Goal: Find specific page/section

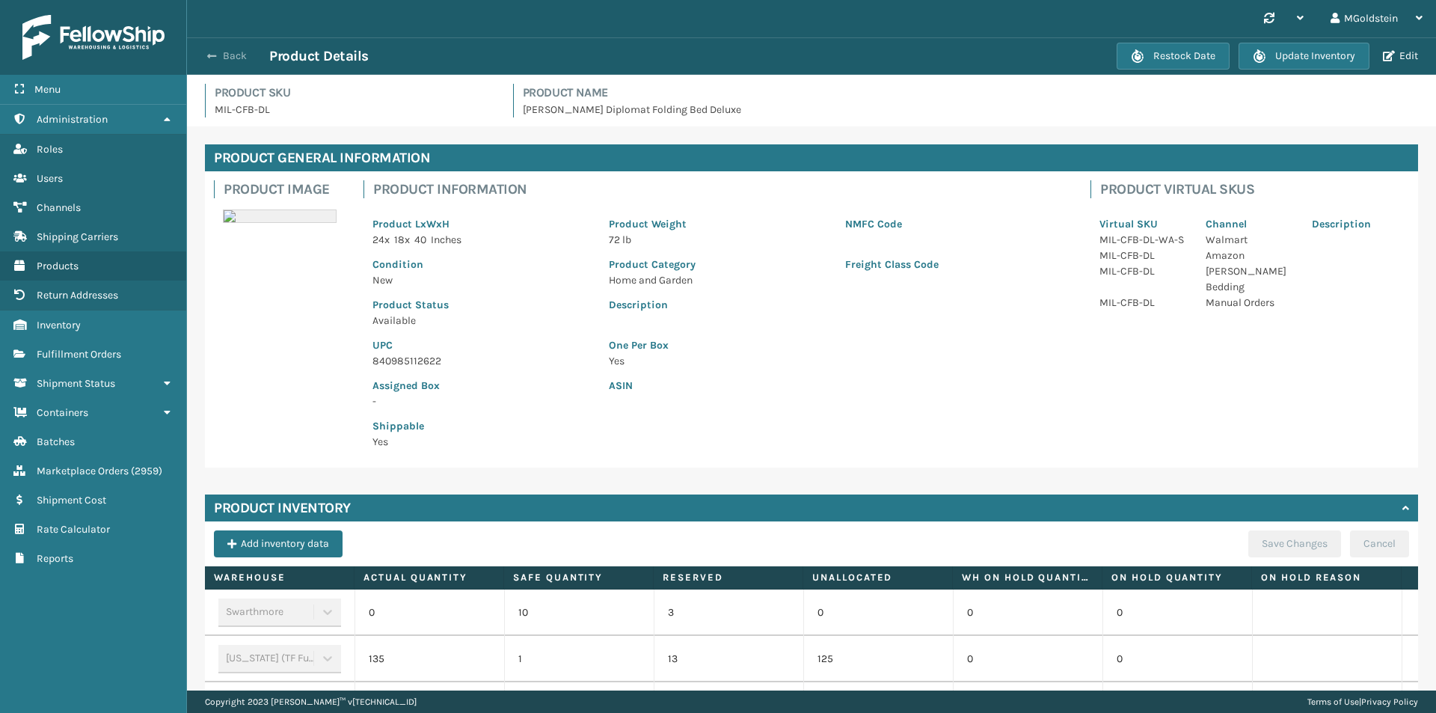
click at [228, 59] on button "Back" at bounding box center [234, 55] width 69 height 13
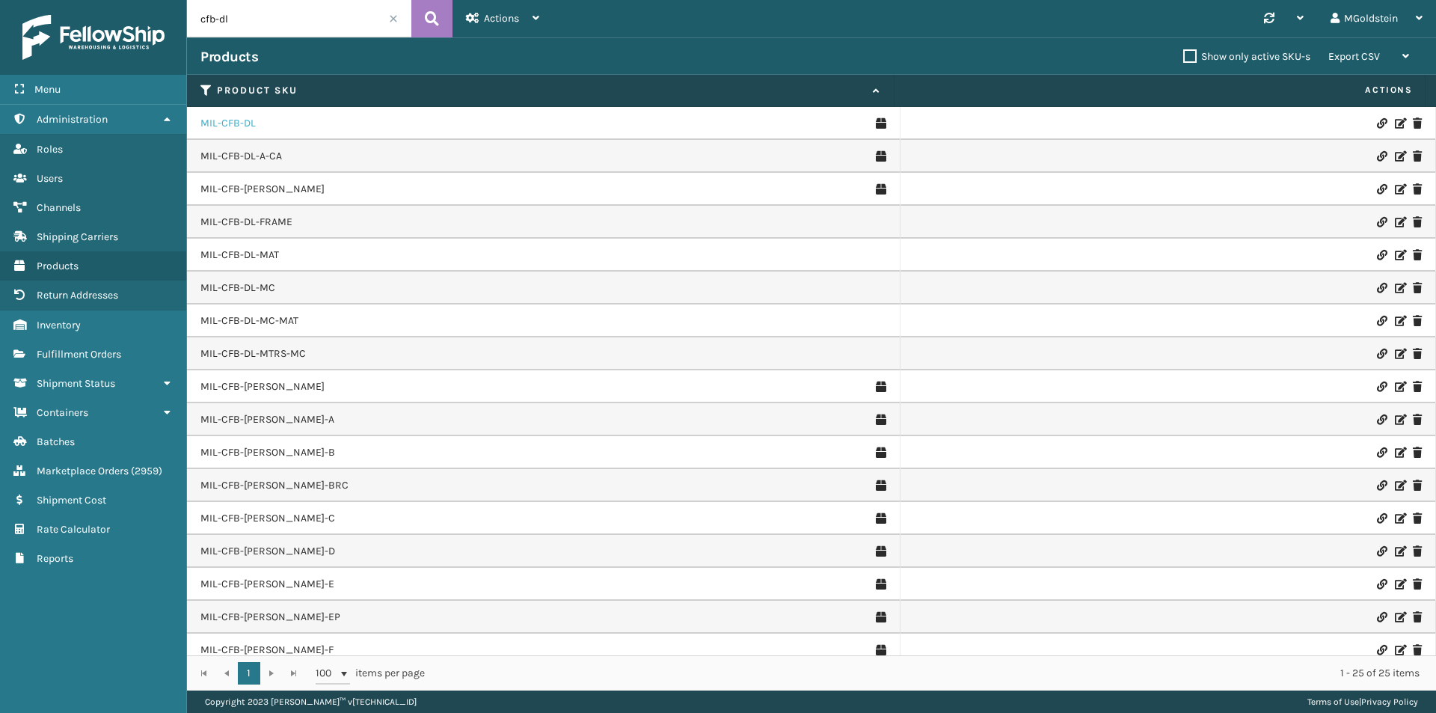
click at [241, 124] on link "MIL-CFB-DL" at bounding box center [227, 123] width 55 height 15
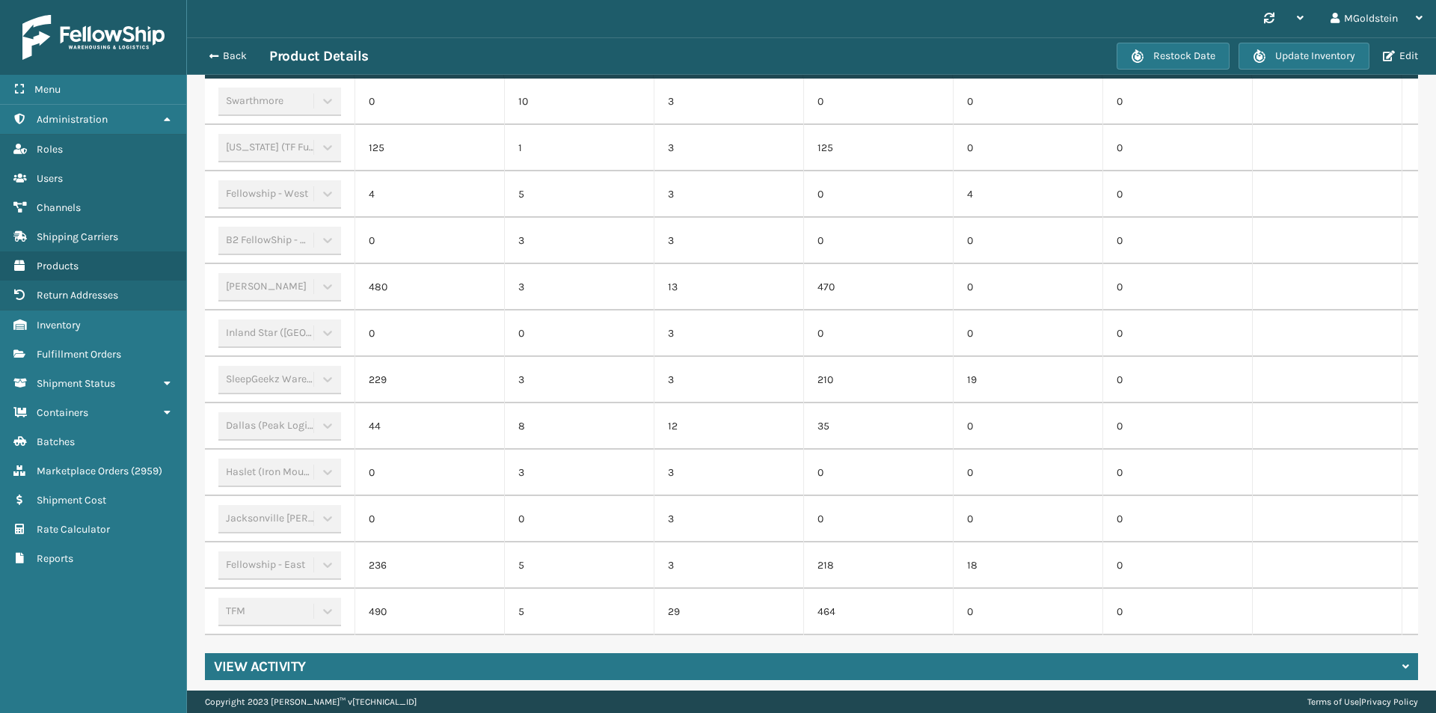
scroll to position [524, 0]
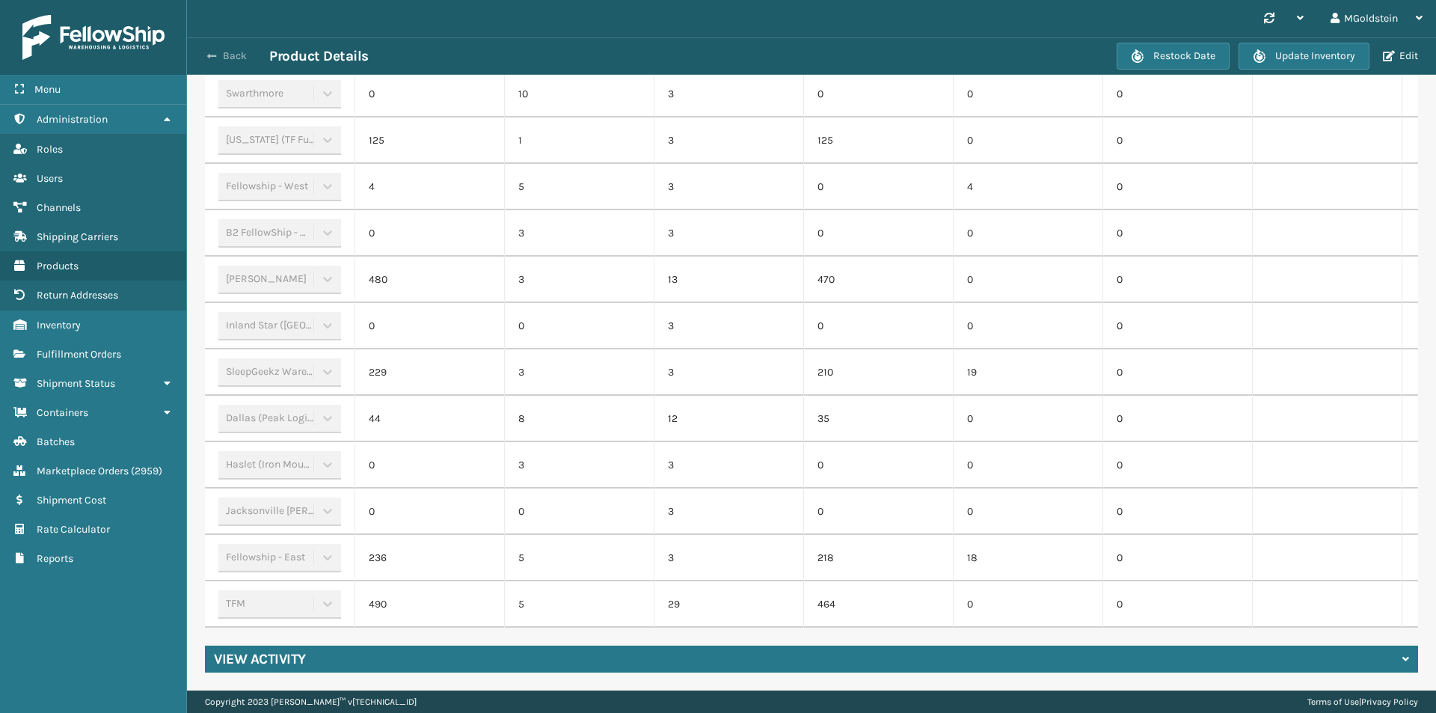
click at [236, 58] on button "Back" at bounding box center [234, 55] width 69 height 13
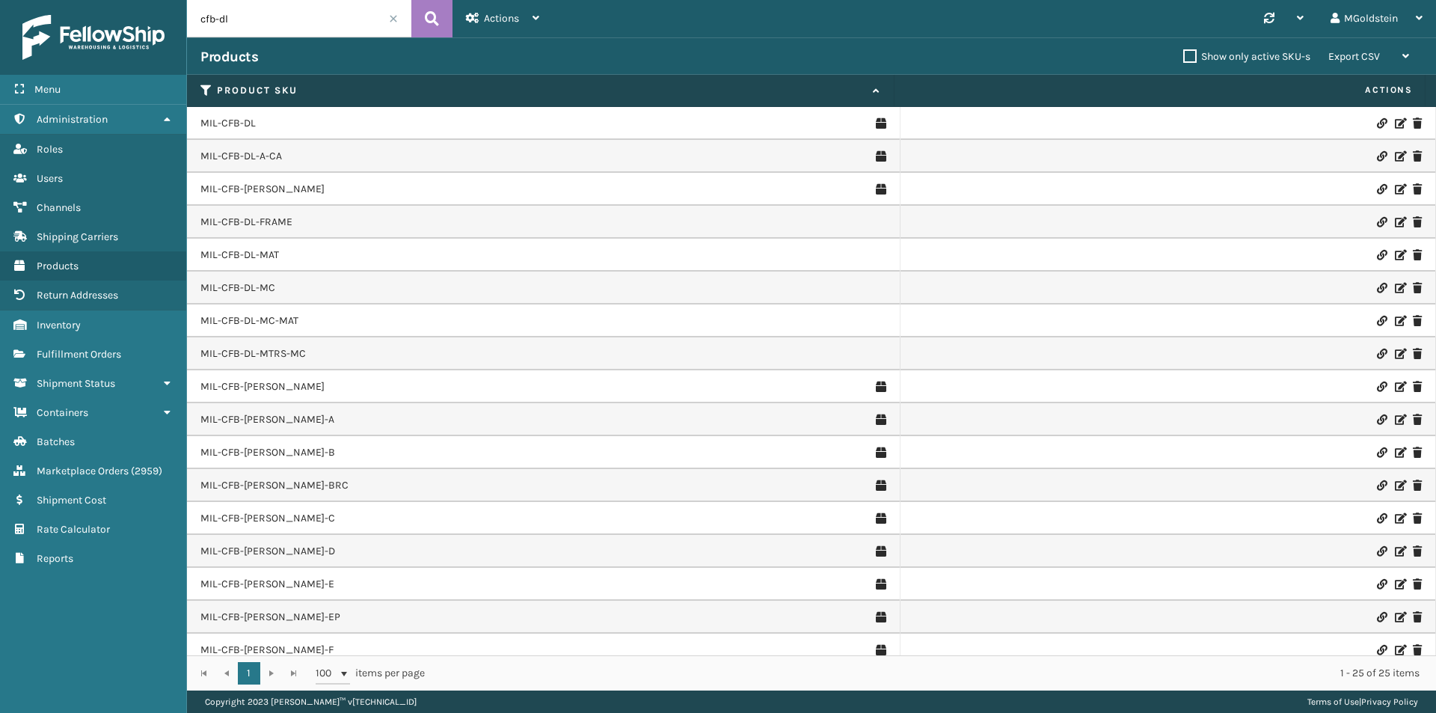
drag, startPoint x: 313, startPoint y: 25, endPoint x: 195, endPoint y: 27, distance: 119.0
click at [195, 27] on input "cfb-dl" at bounding box center [299, 18] width 224 height 37
paste input "MIL-PPSNPK-D-[GEOGRAPHIC_DATA]"
type input "MIL-PPSNPK-D-[GEOGRAPHIC_DATA]"
click at [436, 22] on icon at bounding box center [432, 18] width 14 height 22
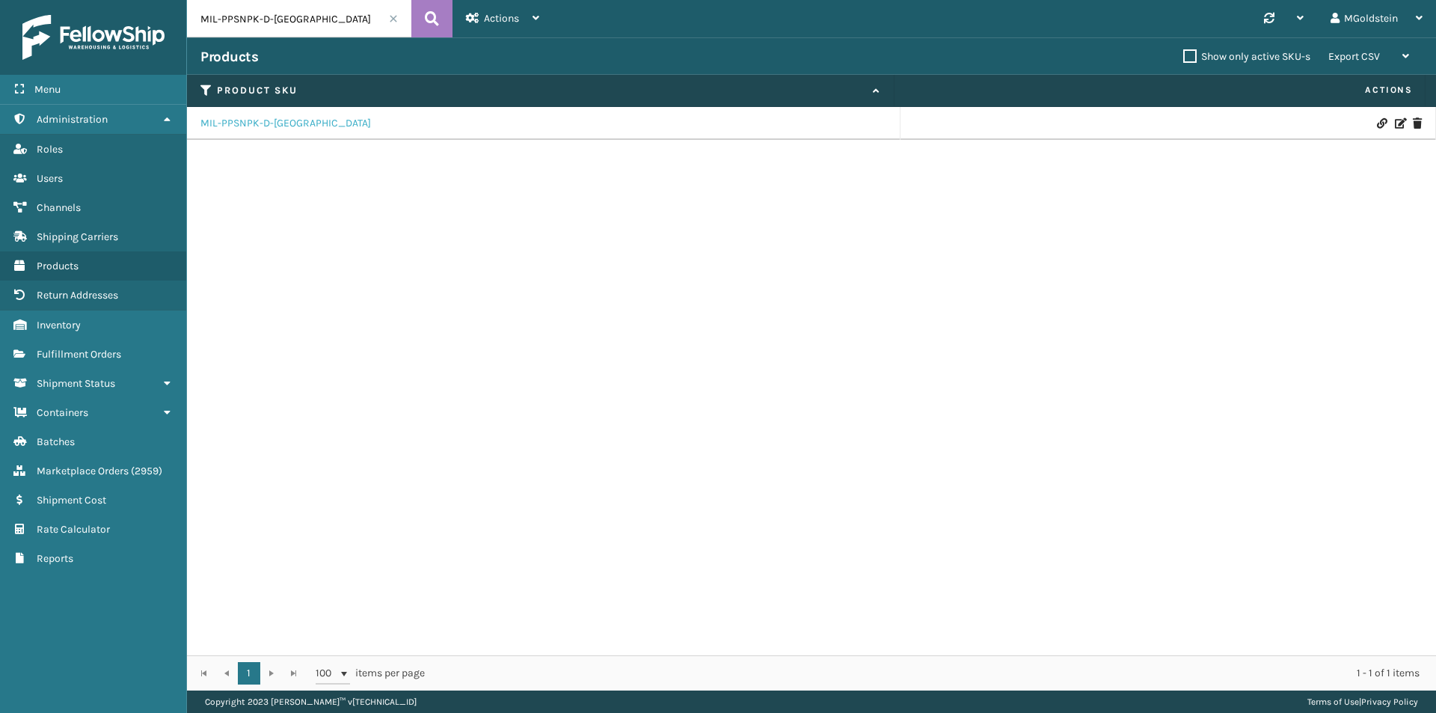
click at [246, 129] on link "MIL-PPSNPK-D-[GEOGRAPHIC_DATA]" at bounding box center [285, 123] width 171 height 15
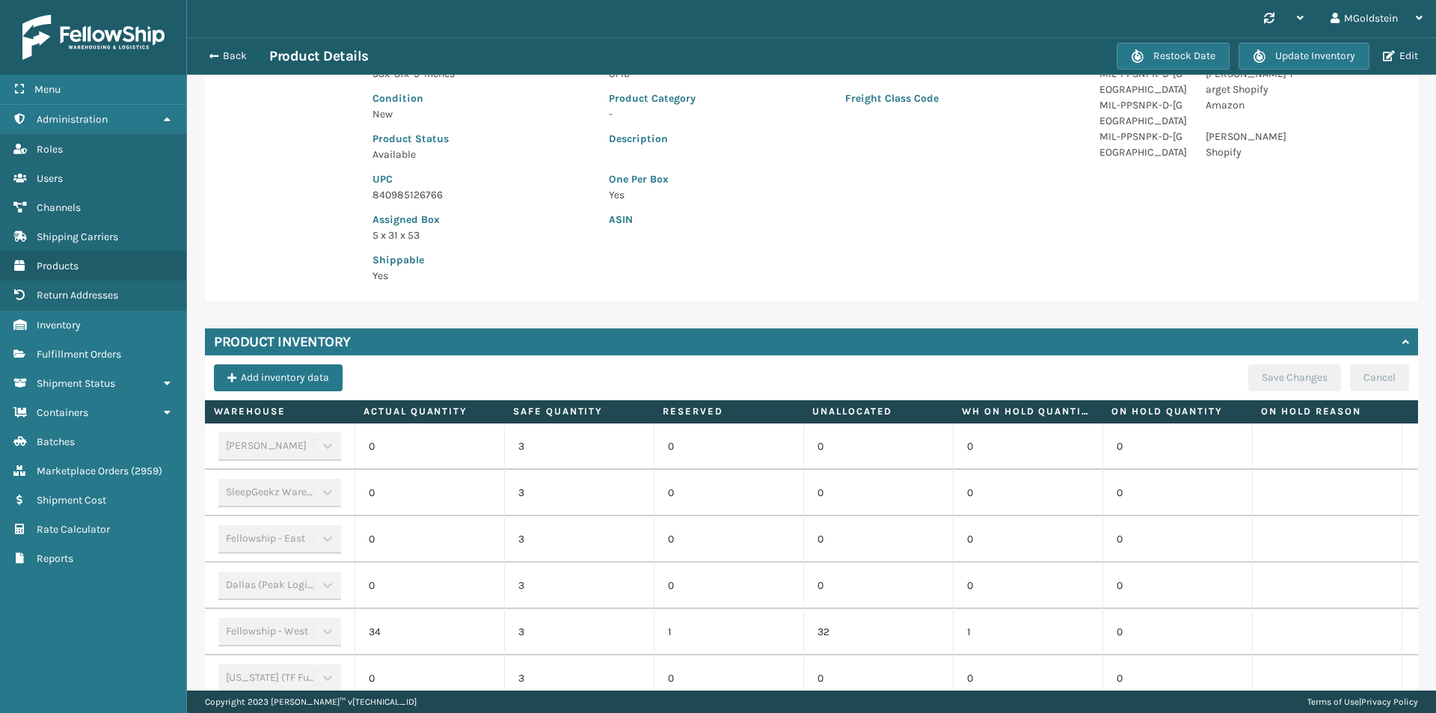
scroll to position [251, 0]
